Goal: Task Accomplishment & Management: Complete application form

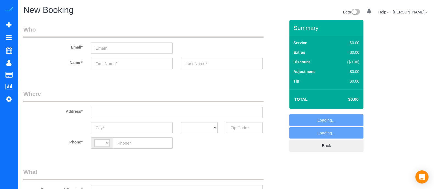
select select "string:[GEOGRAPHIC_DATA]"
select select "object:638"
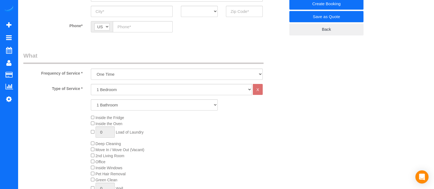
scroll to position [137, 0]
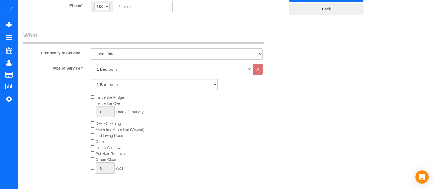
click at [125, 71] on select "1 Bedroom 2 Bedrooms 3 Bedrooms 4 Bedrooms 5 Bedrooms 6 Bedrooms" at bounding box center [171, 69] width 161 height 11
select select "6"
click at [91, 64] on select "1 Bedroom 2 Bedrooms 3 Bedrooms 4 Bedrooms 5 Bedrooms 6 Bedrooms" at bounding box center [171, 69] width 161 height 11
drag, startPoint x: 108, startPoint y: 84, endPoint x: 106, endPoint y: 119, distance: 34.4
click at [106, 119] on div "Type of Service * 1 Bedroom 2 Bedrooms 3 Bedrooms 4 Bedrooms 5 Bedrooms 6 Bedro…" at bounding box center [154, 126] width 262 height 124
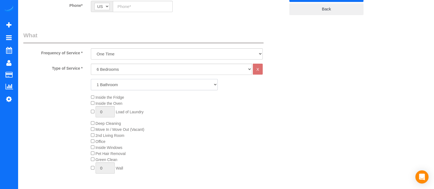
select select "4"
click at [91, 79] on select "1 Bathroom 2 Bathrooms 3 Bathrooms 4 Bathrooms 5 Bathrooms 6 Bathrooms" at bounding box center [154, 84] width 127 height 11
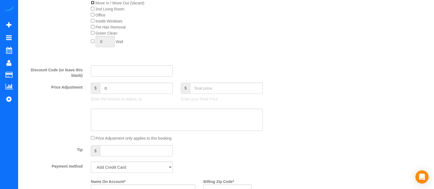
scroll to position [0, 0]
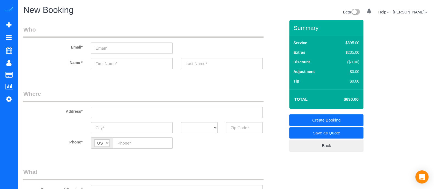
click at [183, 16] on div "New Booking" at bounding box center [122, 11] width 207 height 12
click at [115, 67] on input "text" at bounding box center [132, 63] width 82 height 11
type input "Magie"
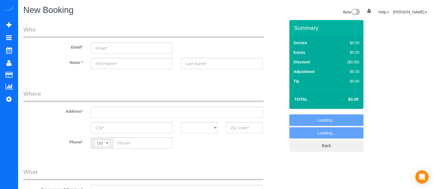
select select "object:712"
click at [119, 63] on input "text" at bounding box center [132, 63] width 82 height 11
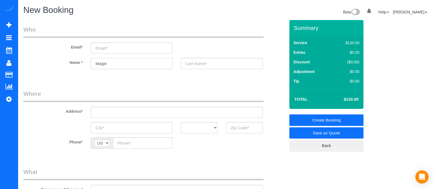
type input "Magie"
click at [231, 129] on input "text" at bounding box center [244, 127] width 37 height 11
type input "3"
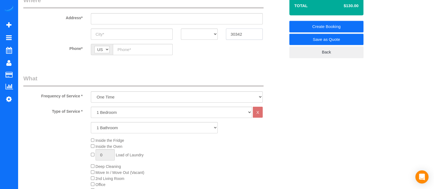
scroll to position [93, 0]
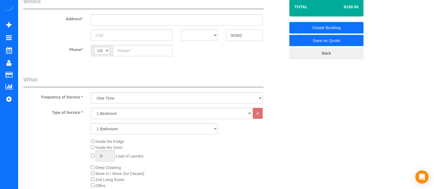
type input "30342"
click at [155, 113] on select "1 Bedroom 2 Bedrooms 3 Bedrooms 4 Bedrooms 5 Bedrooms 6 Bedrooms" at bounding box center [171, 113] width 161 height 11
select select "6"
click at [91, 108] on select "1 Bedroom 2 Bedrooms 3 Bedrooms 4 Bedrooms 5 Bedrooms 6 Bedrooms" at bounding box center [171, 113] width 161 height 11
click at [115, 128] on select "1 Bathroom 2 Bathrooms 3 Bathrooms 4 Bathrooms 5 Bathrooms 6 Bathrooms" at bounding box center [154, 128] width 127 height 11
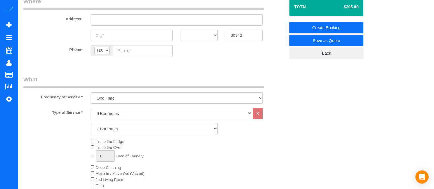
select select "6"
click at [91, 123] on select "1 Bathroom 2 Bathrooms 3 Bathrooms 4 Bathrooms 5 Bathrooms 6 Bathrooms" at bounding box center [154, 128] width 127 height 11
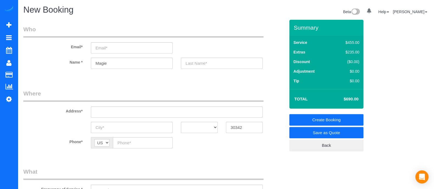
scroll to position [0, 0]
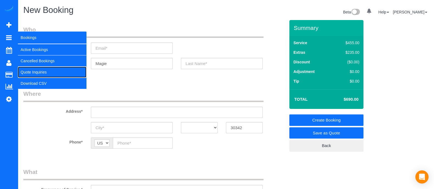
click at [34, 71] on link "Quote Inquiries" at bounding box center [52, 72] width 69 height 11
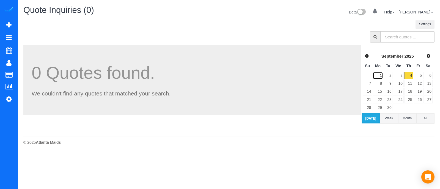
click at [381, 75] on link "1" at bounding box center [377, 75] width 10 height 7
click at [400, 74] on link "3" at bounding box center [398, 75] width 10 height 7
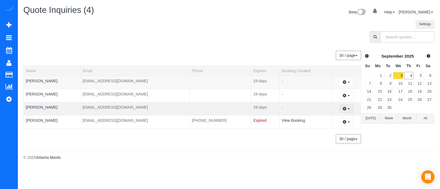
click at [345, 106] on button "button" at bounding box center [346, 109] width 14 height 9
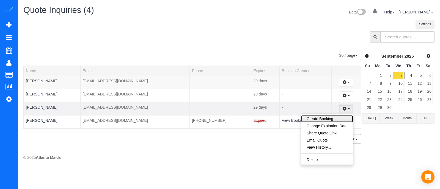
click at [328, 118] on link "Create Booking" at bounding box center [327, 118] width 52 height 7
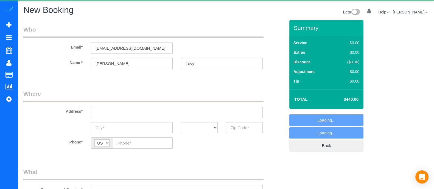
select select "3"
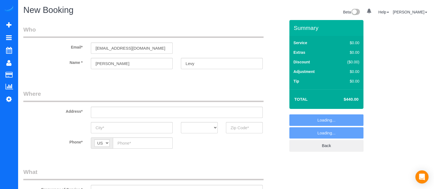
select select "object:1403"
select select "3"
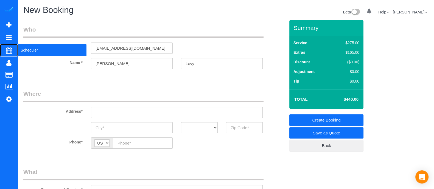
click at [36, 50] on span "Scheduler" at bounding box center [52, 50] width 69 height 13
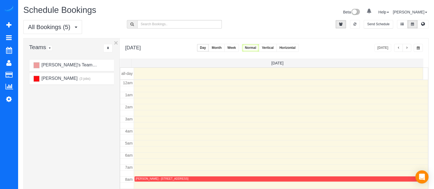
scroll to position [72, 0]
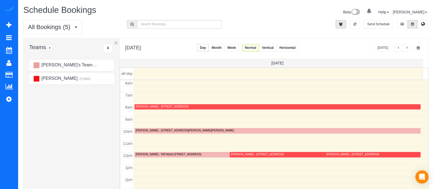
click at [395, 49] on button "button" at bounding box center [399, 48] width 9 height 8
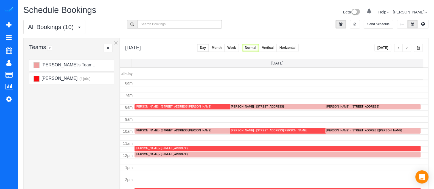
click at [397, 46] on button "button" at bounding box center [399, 48] width 9 height 8
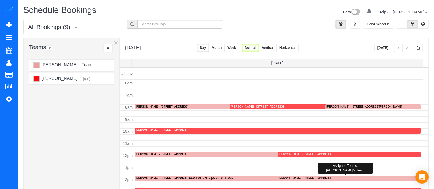
click at [319, 178] on div "[PERSON_NAME] - [STREET_ADDRESS]" at bounding box center [305, 179] width 53 height 4
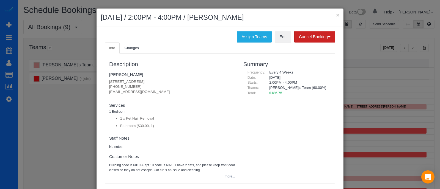
click at [230, 174] on button "more..." at bounding box center [227, 177] width 13 height 8
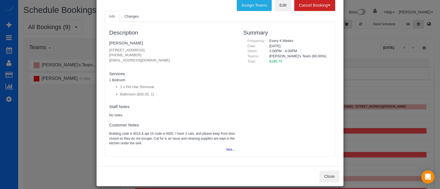
scroll to position [37, 0]
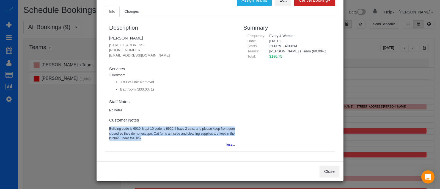
drag, startPoint x: 106, startPoint y: 128, endPoint x: 139, endPoint y: 138, distance: 34.4
click at [139, 138] on div "Description [PERSON_NAME] [STREET_ADDRESS] [PHONE_NUMBER] [EMAIL_ADDRESS][DOMAI…" at bounding box center [172, 84] width 134 height 129
copy pre "Building code is 6010 & apt 10 code is 6920. I have 2 cats, and please keep fro…"
